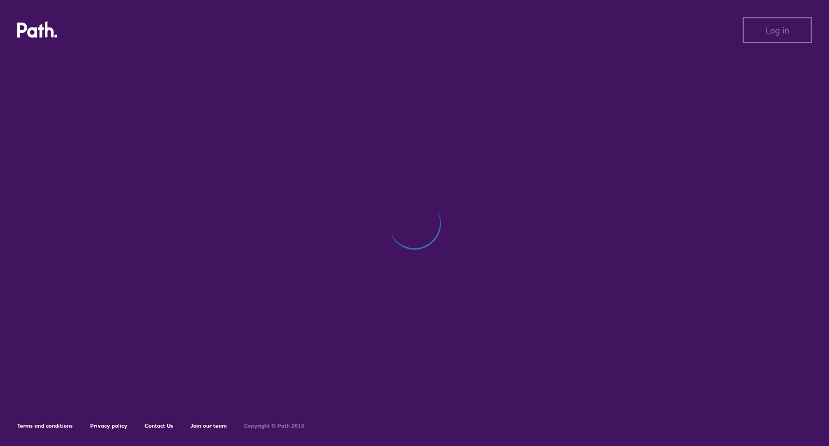
click at [398, 329] on div at bounding box center [414, 228] width 794 height 347
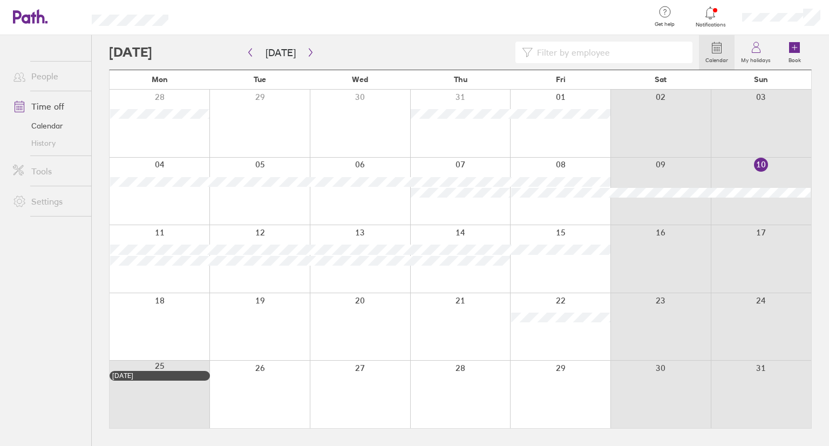
click at [563, 398] on div at bounding box center [560, 394] width 100 height 67
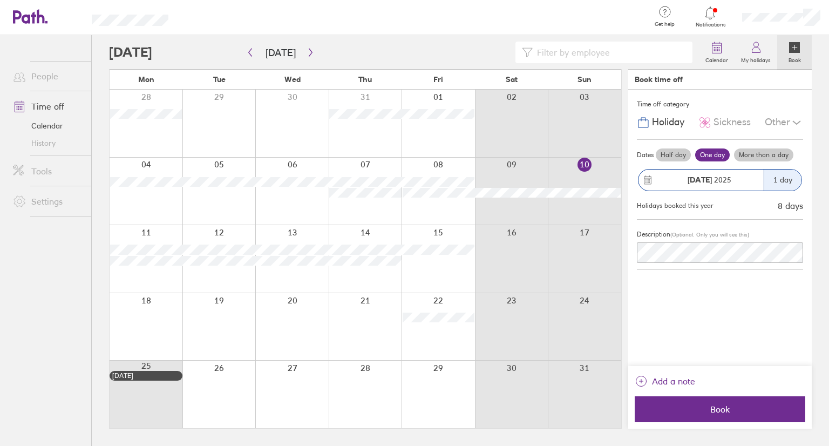
click at [789, 178] on div "1 day" at bounding box center [783, 179] width 38 height 21
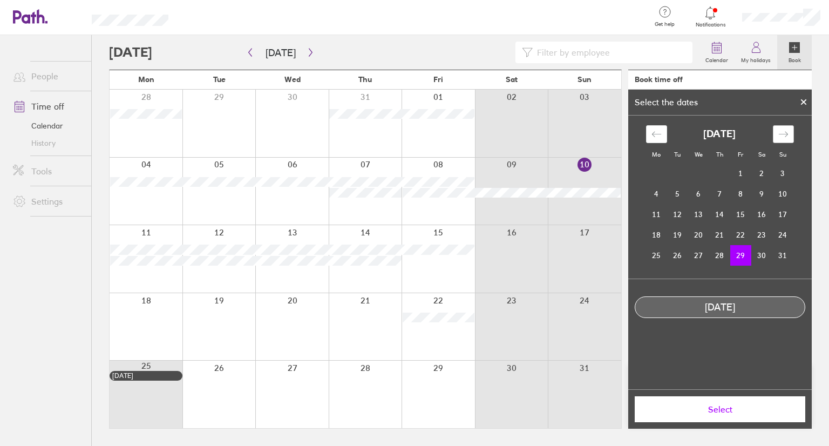
click at [786, 130] on icon "Move forward to switch to the next month." at bounding box center [783, 134] width 10 height 10
click at [737, 170] on td "5" at bounding box center [740, 174] width 21 height 21
click at [649, 123] on div "[DATE] 1 2 3 4 5 6 7 8 9 10 11 12 13 14 15 16 17 18 19 20 21 22 23 24 25 26 27 …" at bounding box center [719, 190] width 161 height 150
click at [651, 129] on icon "Move backward to switch to the previous month." at bounding box center [656, 134] width 10 height 10
click at [740, 253] on td "29" at bounding box center [740, 255] width 21 height 21
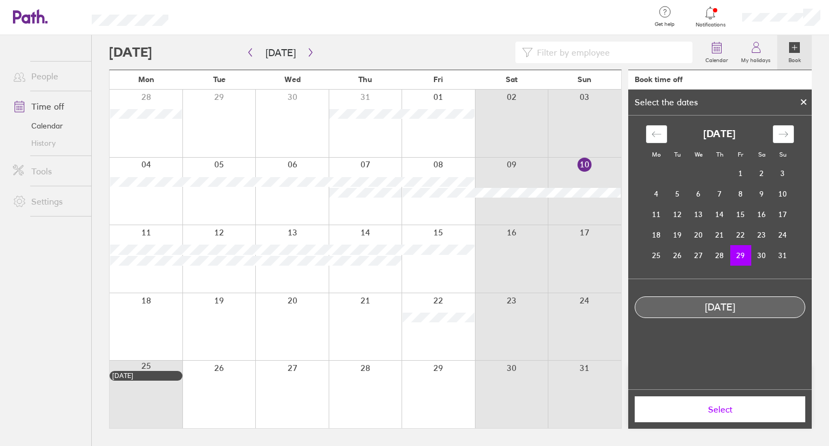
click at [718, 413] on span "Select" at bounding box center [719, 409] width 155 height 10
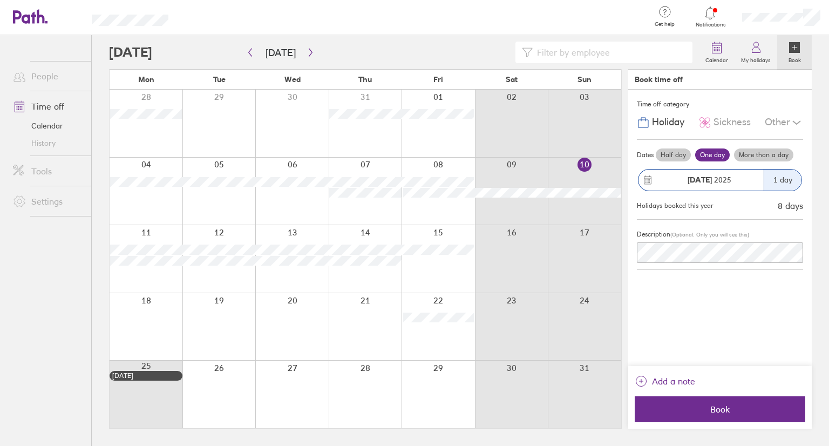
click at [750, 153] on label "More than a day" at bounding box center [763, 154] width 59 height 13
click at [0, 0] on input "More than a day" at bounding box center [0, 0] width 0 height 0
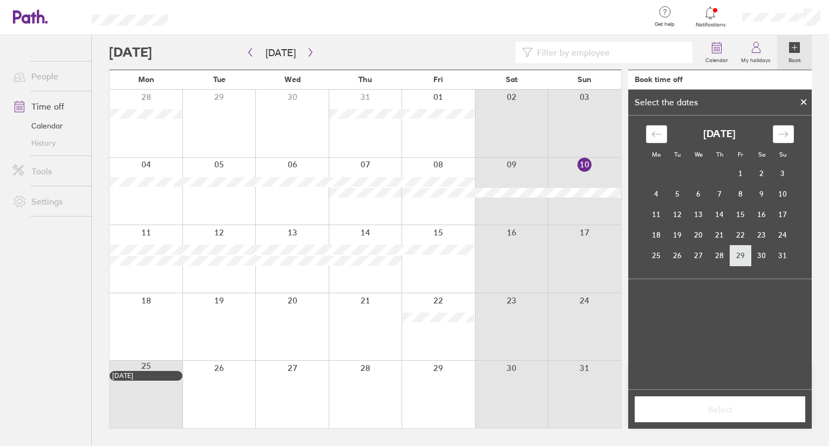
click at [743, 253] on td "29" at bounding box center [740, 255] width 21 height 21
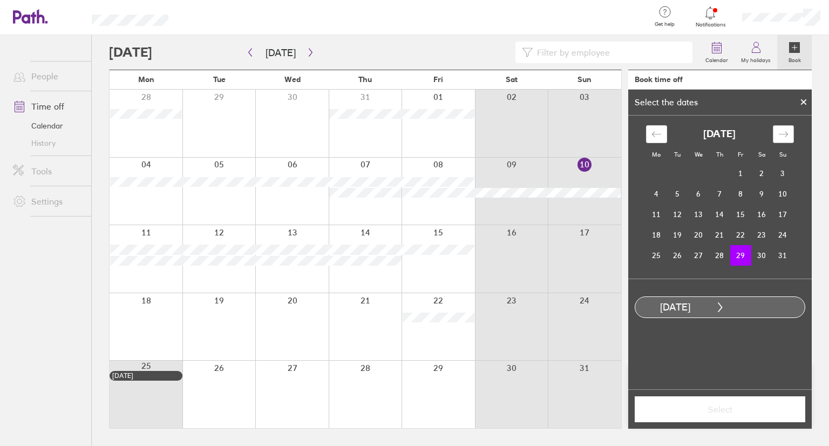
click at [781, 137] on icon "Move forward to switch to the next month." at bounding box center [783, 134] width 10 height 10
click at [739, 178] on td "5" at bounding box center [740, 173] width 21 height 21
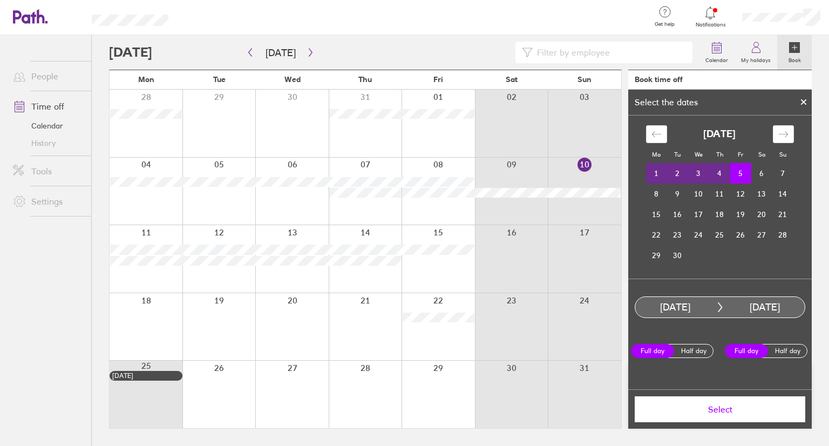
click at [704, 410] on span "Select" at bounding box center [719, 409] width 155 height 10
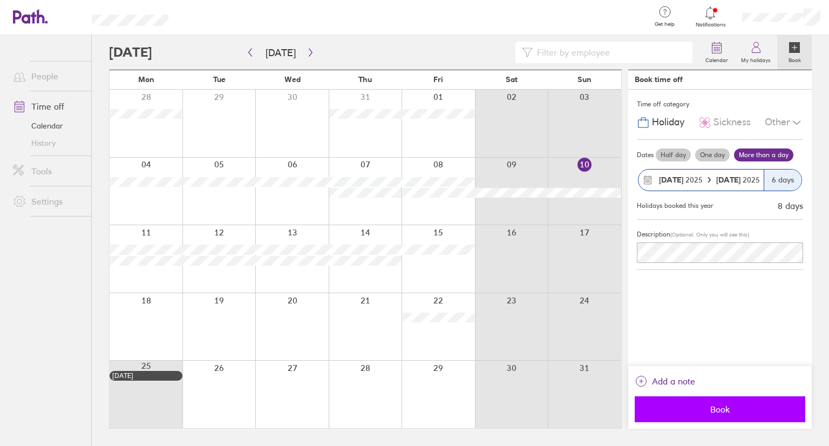
click at [718, 413] on span "Book" at bounding box center [719, 409] width 155 height 10
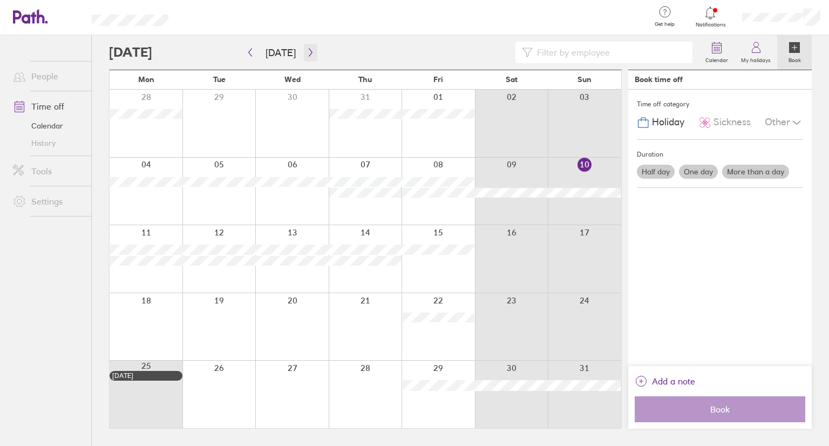
click at [304, 48] on button "button" at bounding box center [310, 53] width 13 height 18
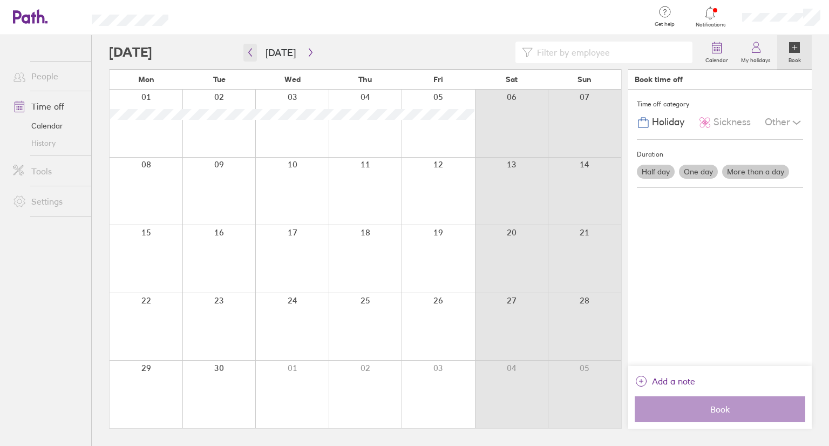
click at [249, 54] on icon "button" at bounding box center [250, 52] width 8 height 9
